Goal: Find specific page/section: Find specific page/section

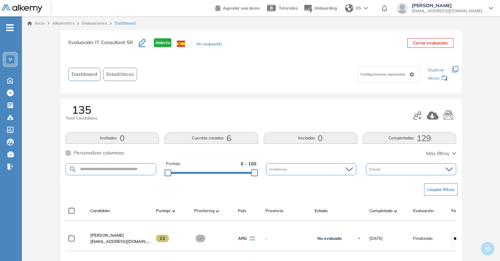
click at [98, 25] on link "Evaluaciones" at bounding box center [94, 23] width 25 height 5
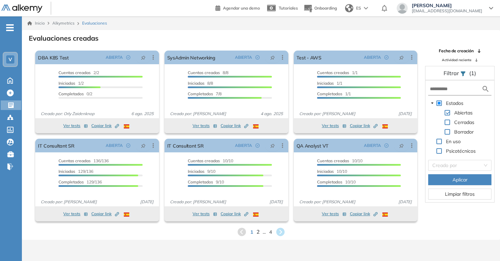
click at [258, 233] on span "2" at bounding box center [257, 232] width 3 height 8
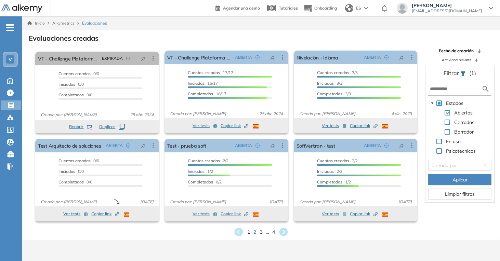
click at [259, 232] on span "3" at bounding box center [260, 232] width 3 height 8
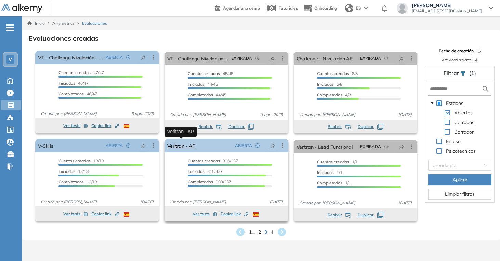
click at [186, 142] on link "Veritran - AP" at bounding box center [181, 146] width 28 height 14
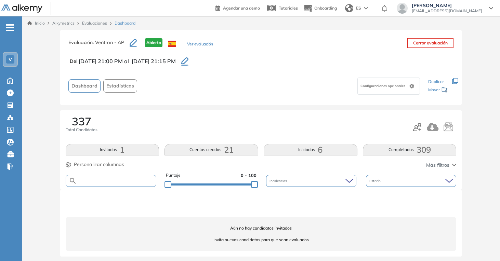
click at [99, 180] on input "text" at bounding box center [116, 181] width 79 height 5
type input "******"
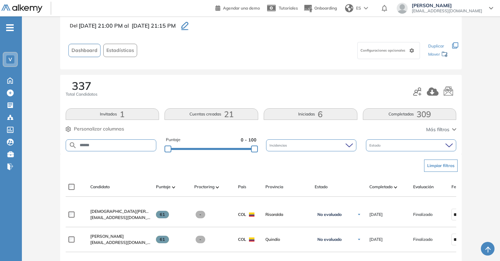
scroll to position [36, 0]
